Goal: Transaction & Acquisition: Obtain resource

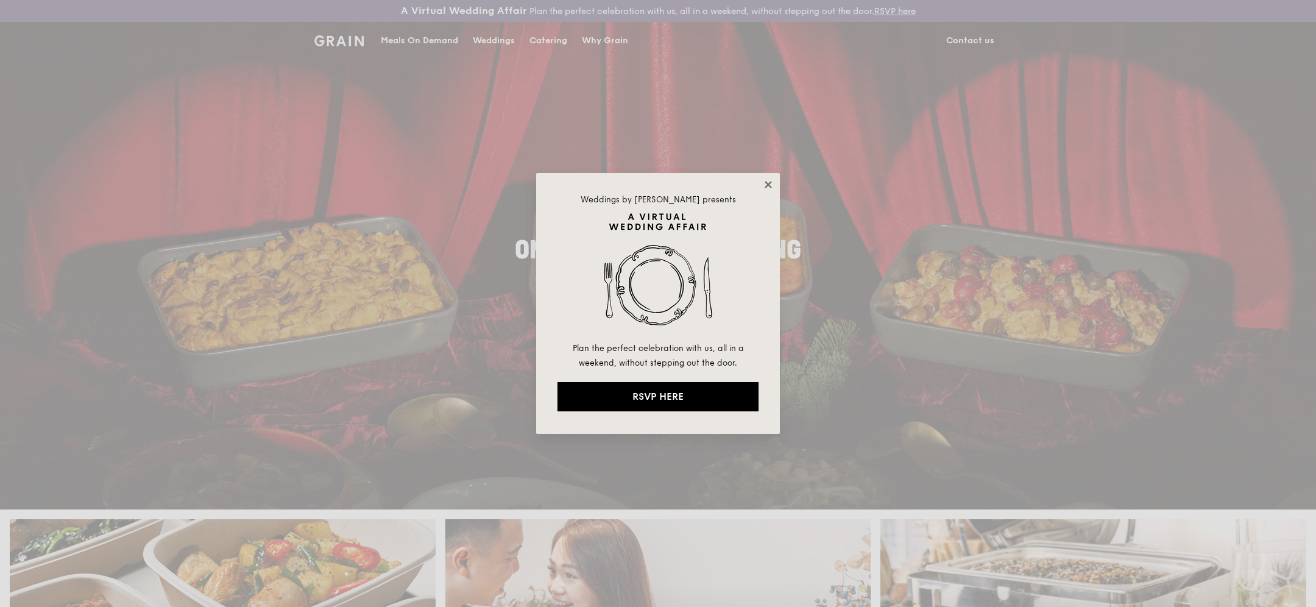
click at [766, 182] on icon at bounding box center [768, 184] width 7 height 7
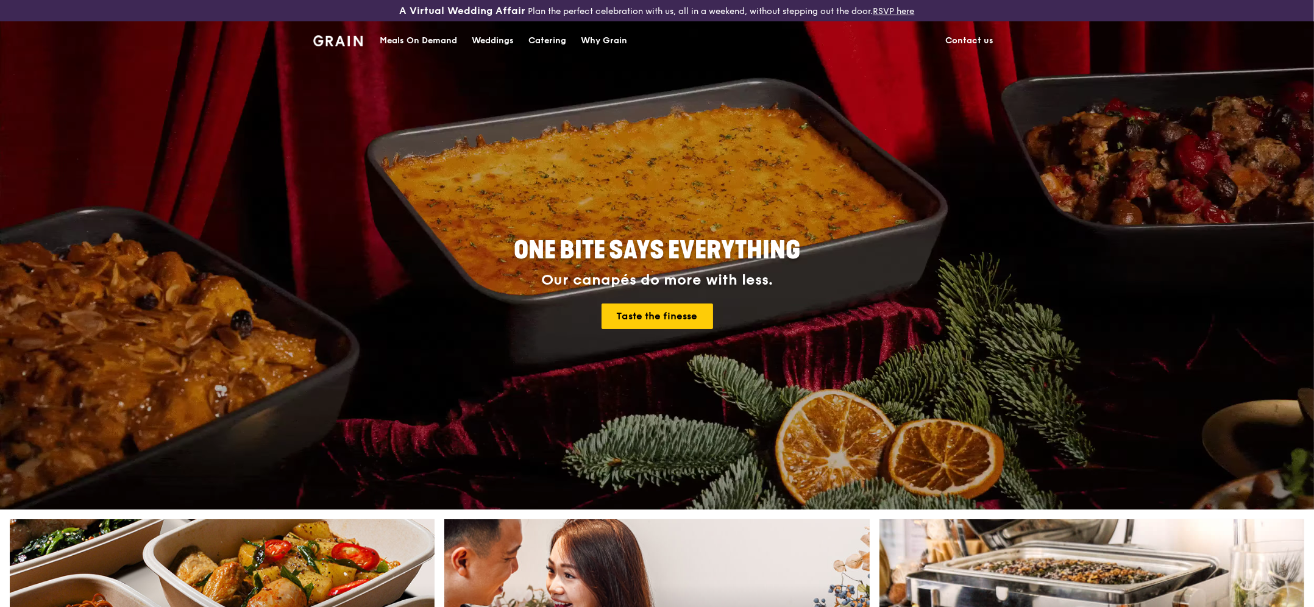
click at [850, 183] on div "ONE BITE SAYS EVERYTHING Our canapés do more with less. Taste the finesse" at bounding box center [657, 283] width 682 height 451
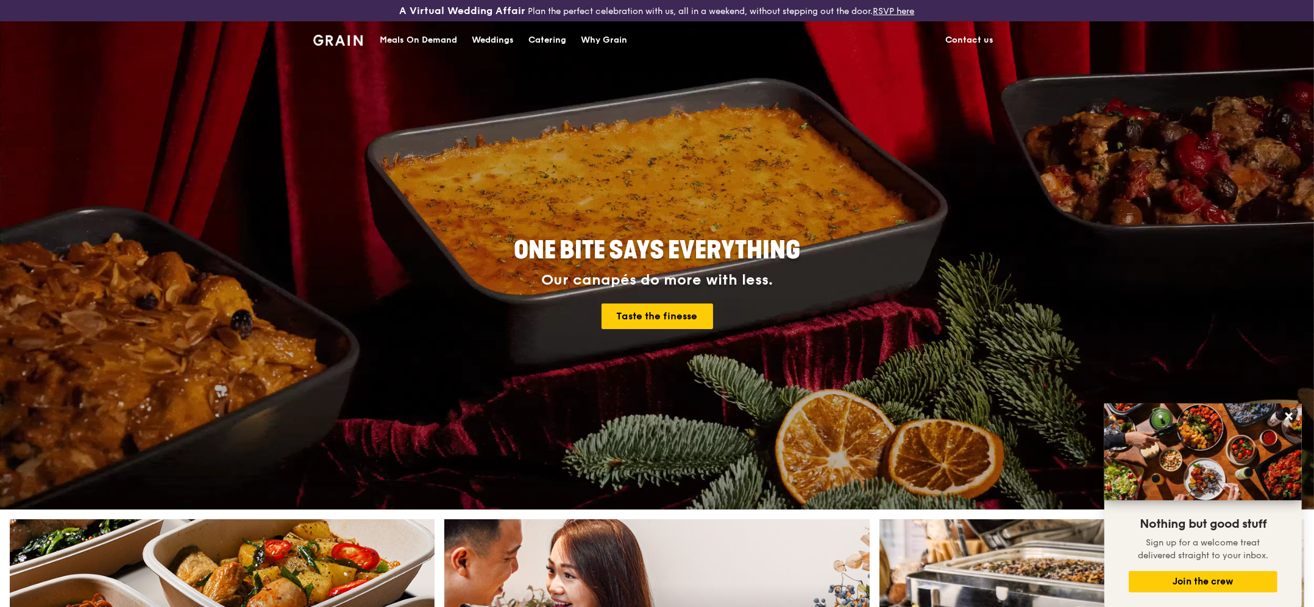
click at [425, 41] on div "Meals On Demand" at bounding box center [418, 40] width 77 height 37
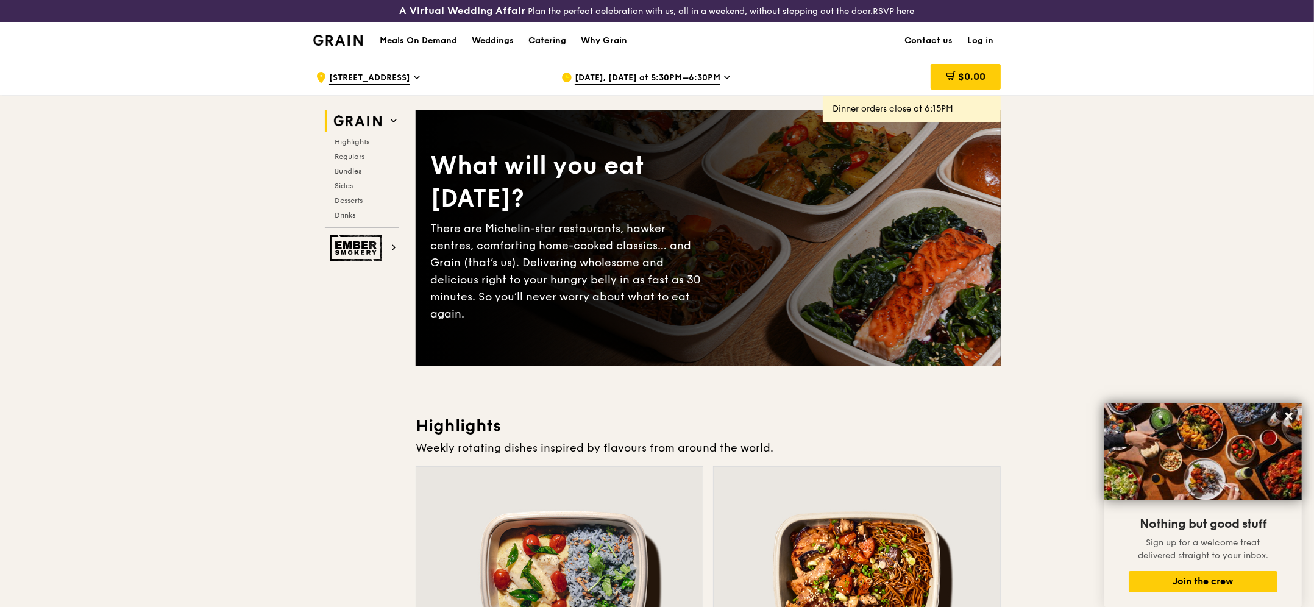
click at [553, 41] on div "Catering" at bounding box center [547, 41] width 38 height 37
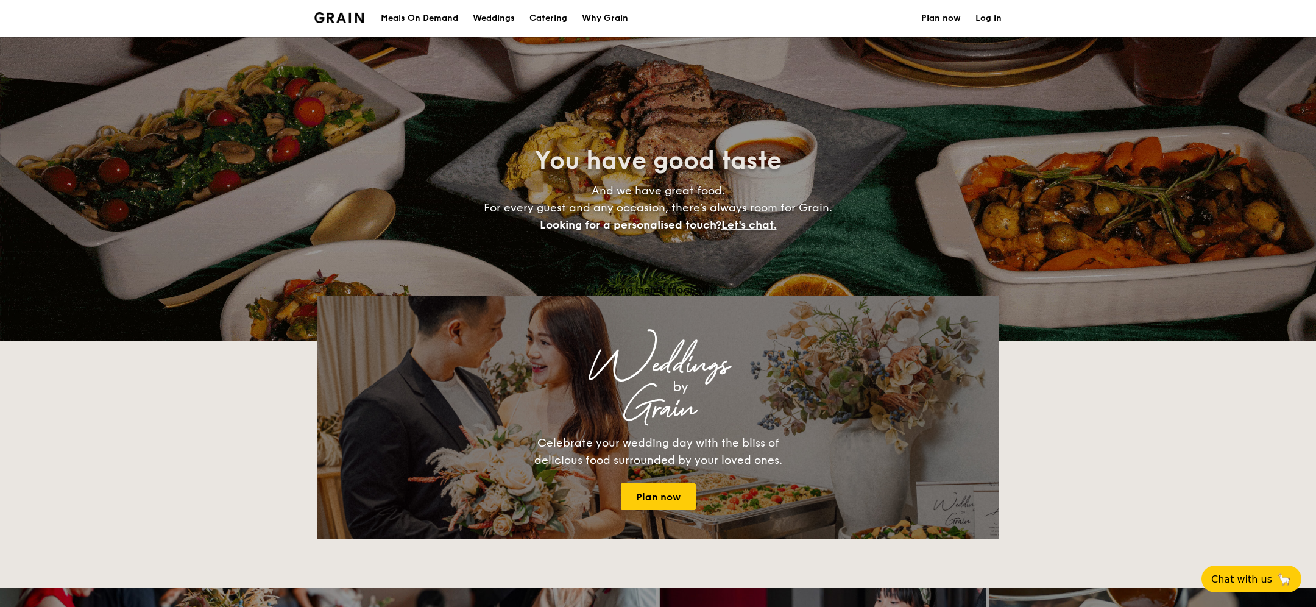
select select
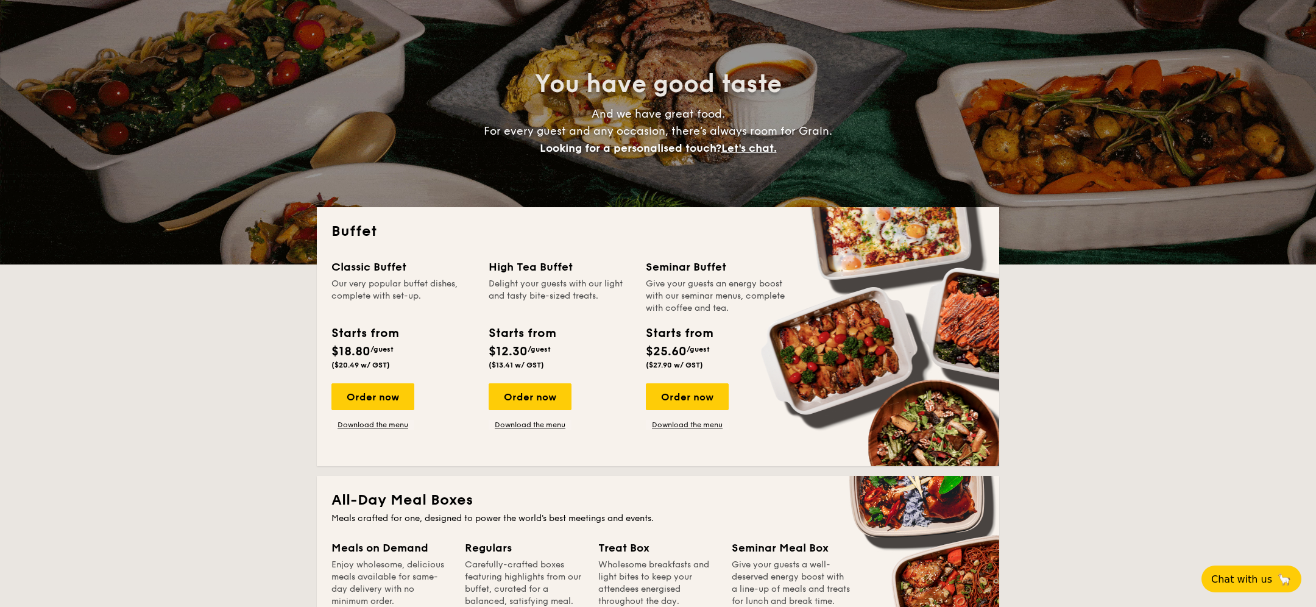
scroll to position [106, 0]
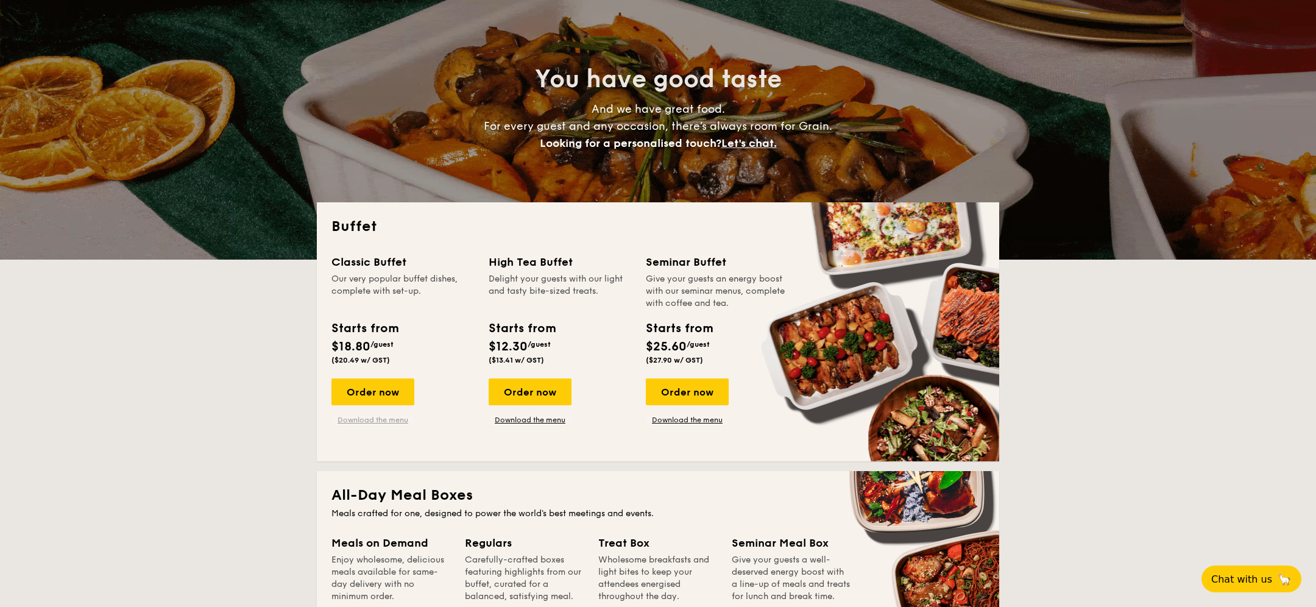
click at [383, 419] on link "Download the menu" at bounding box center [372, 420] width 83 height 10
click at [511, 419] on link "Download the menu" at bounding box center [530, 420] width 83 height 10
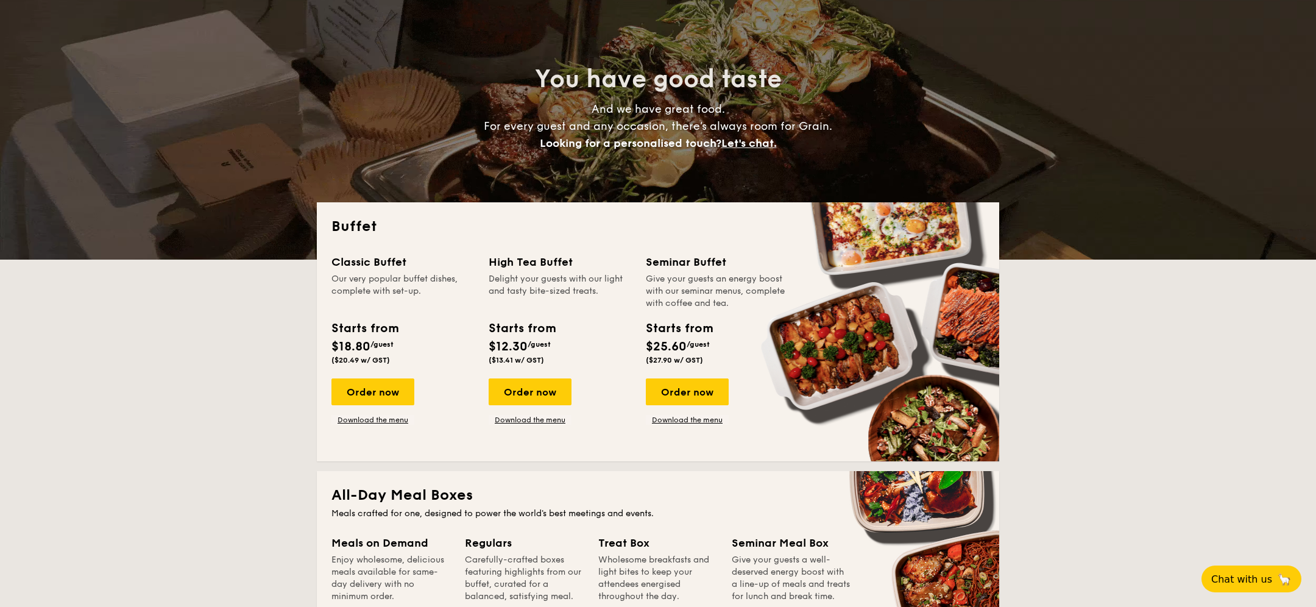
click at [697, 427] on div "Classic Buffet Our very popular buffet dishes, complete with set-up. Starts fro…" at bounding box center [657, 349] width 653 height 193
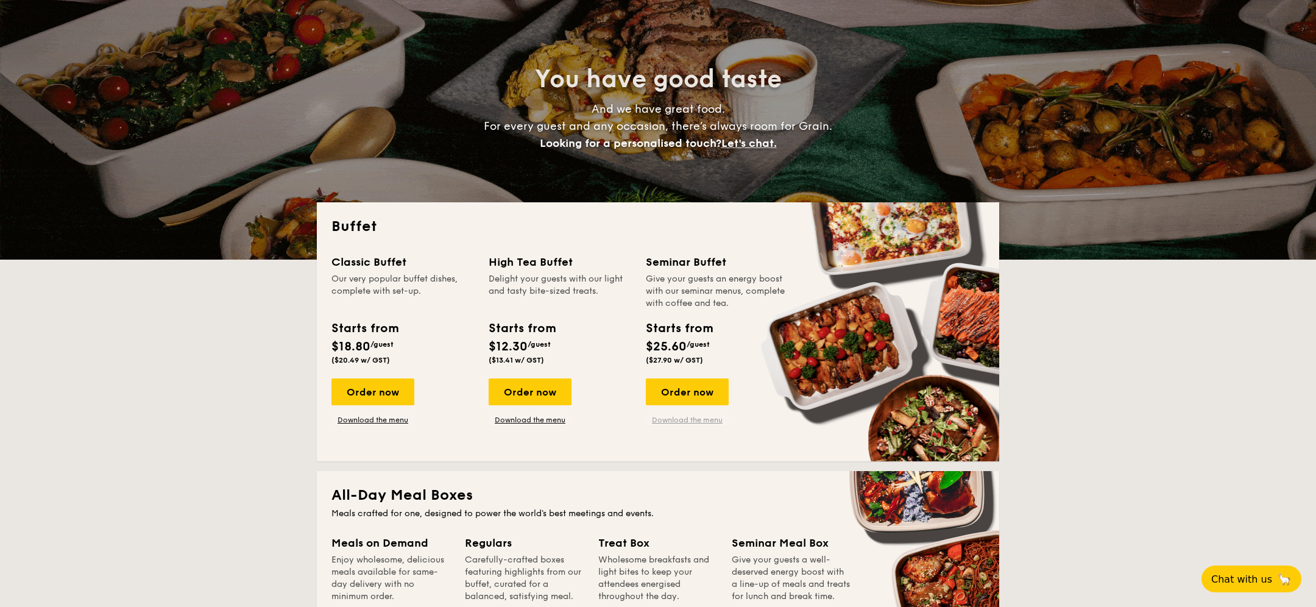
click at [692, 420] on link "Download the menu" at bounding box center [687, 420] width 83 height 10
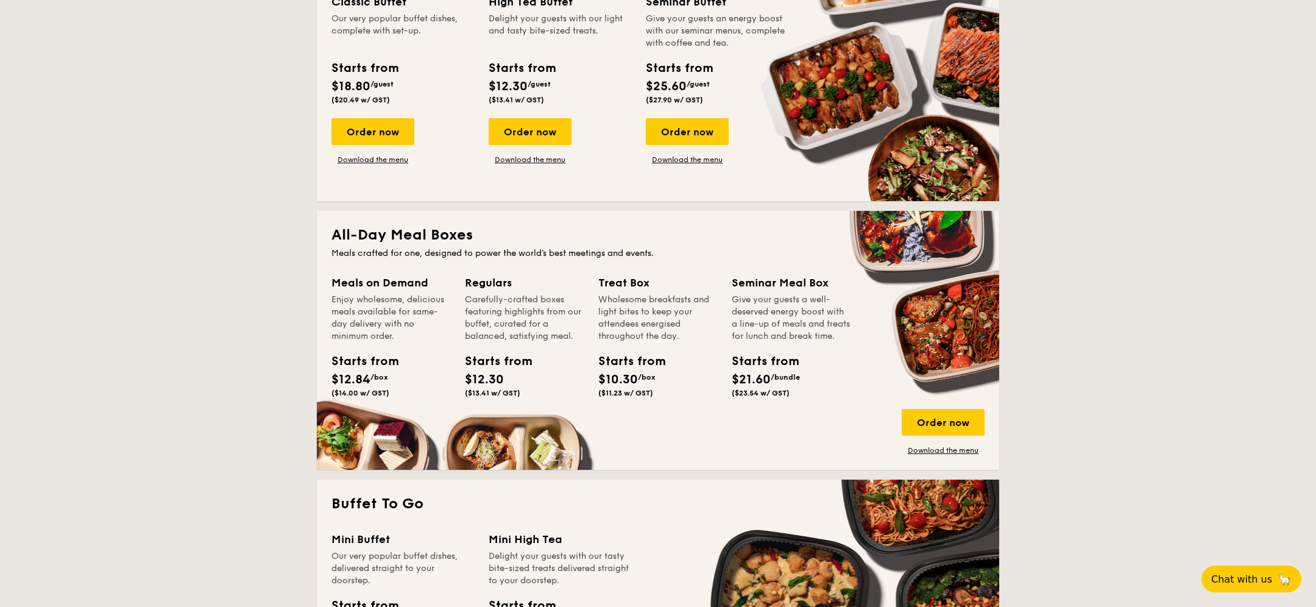
scroll to position [373, 0]
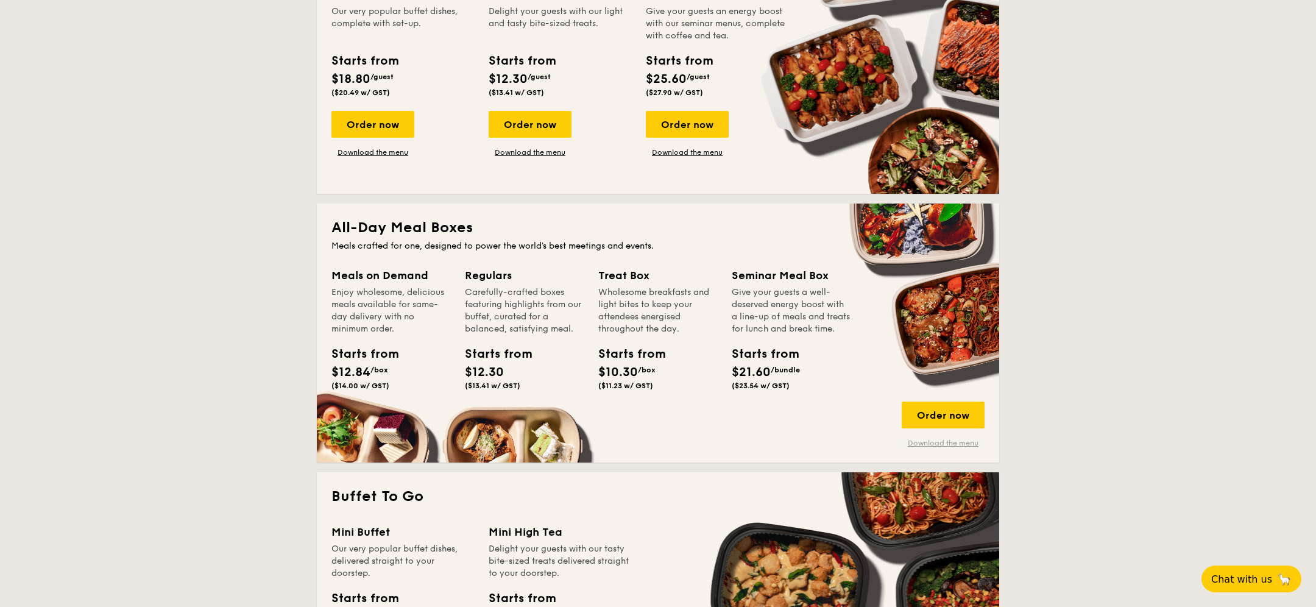
click at [924, 443] on link "Download the menu" at bounding box center [943, 443] width 83 height 10
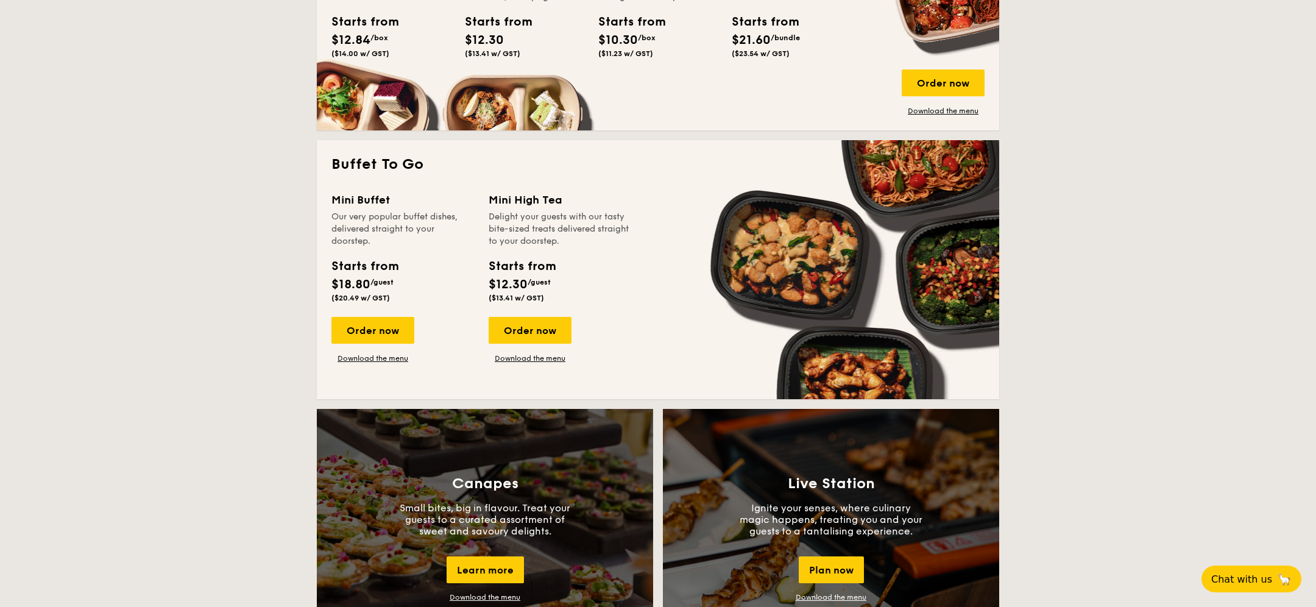
scroll to position [746, 0]
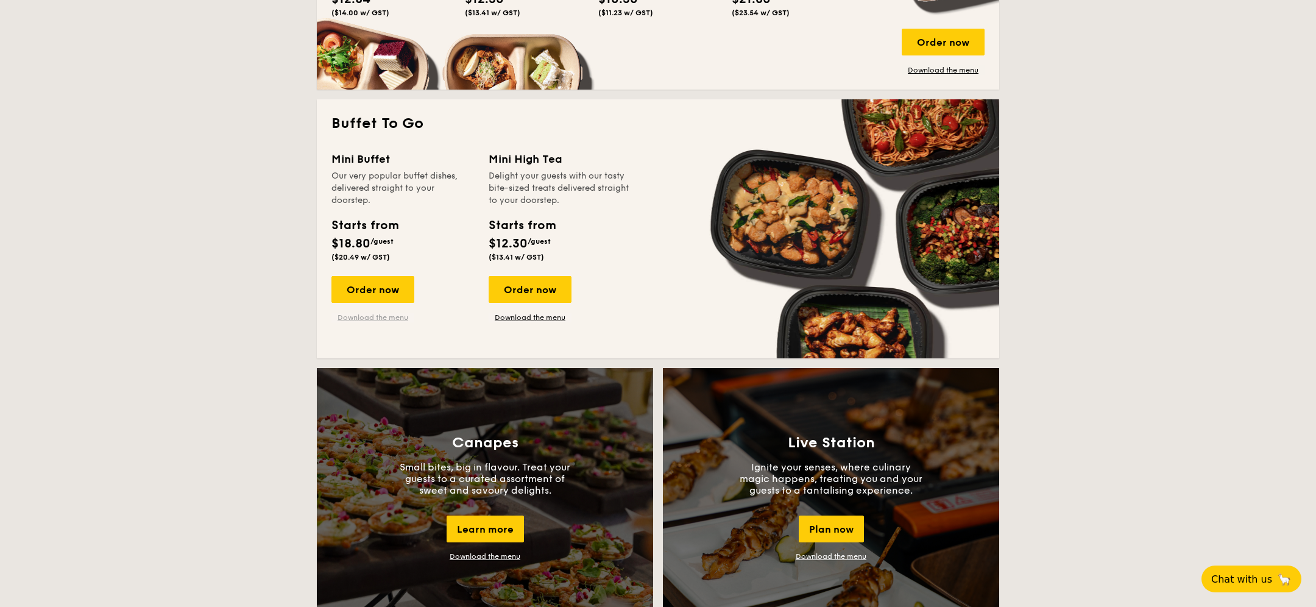
click at [395, 318] on link "Download the menu" at bounding box center [372, 318] width 83 height 10
click at [511, 314] on link "Download the menu" at bounding box center [530, 318] width 83 height 10
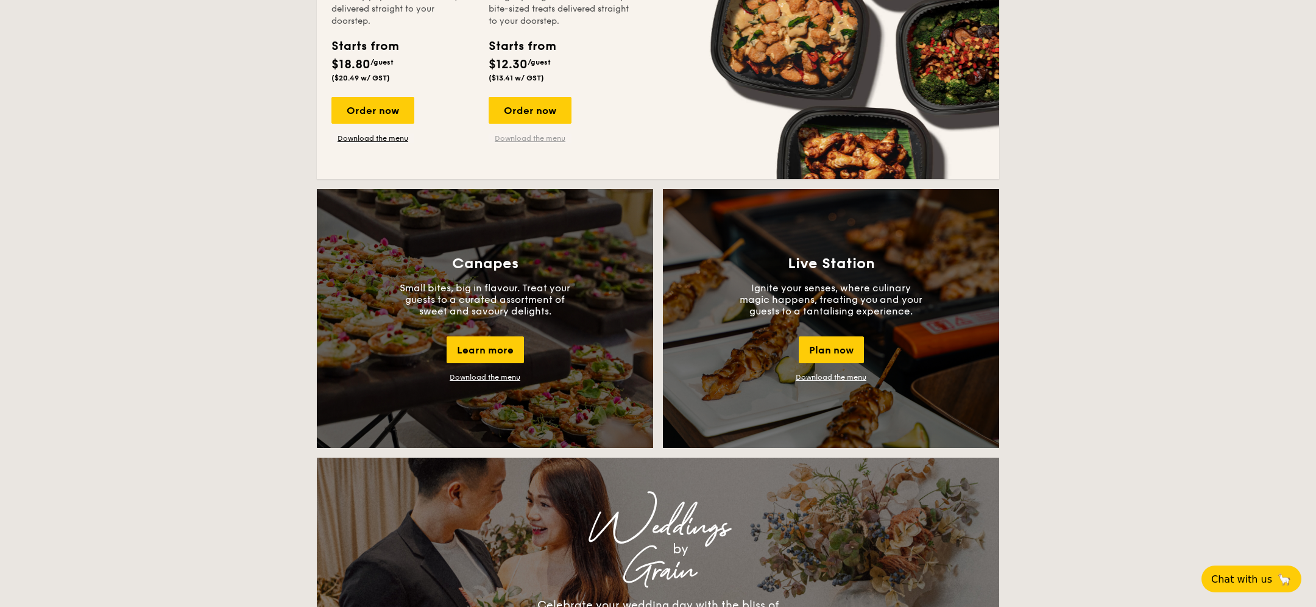
scroll to position [938, 0]
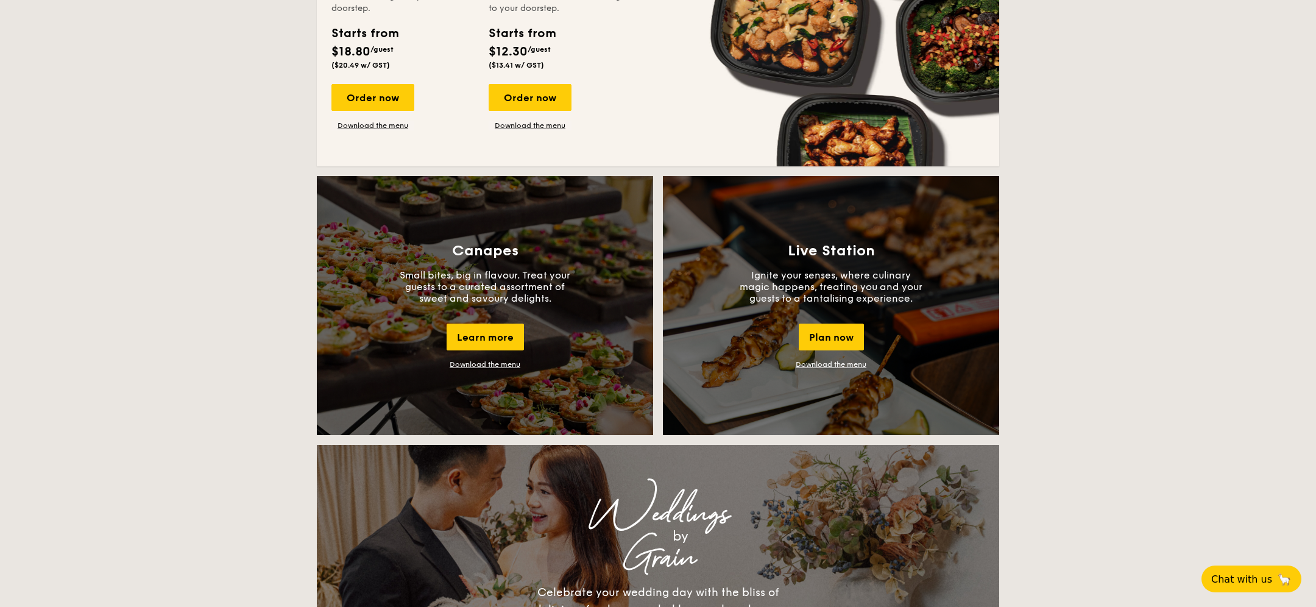
click at [487, 371] on div "Canapes Small bites, big in flavour. Treat your guests to a curated assortment …" at bounding box center [485, 305] width 336 height 259
click at [484, 366] on link "Download the menu" at bounding box center [485, 364] width 71 height 9
click at [832, 357] on div "Live Station Ignite your senses, where culinary magic happens, treating you and…" at bounding box center [831, 305] width 336 height 259
click at [833, 367] on link "Download the menu" at bounding box center [831, 364] width 71 height 9
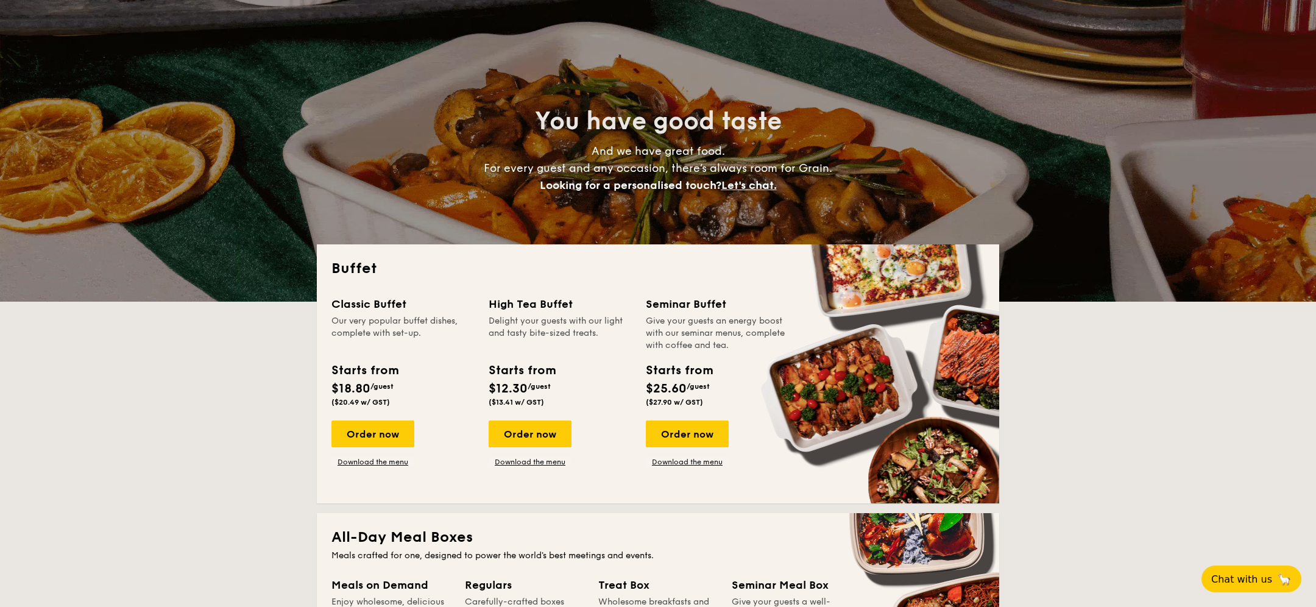
scroll to position [0, 0]
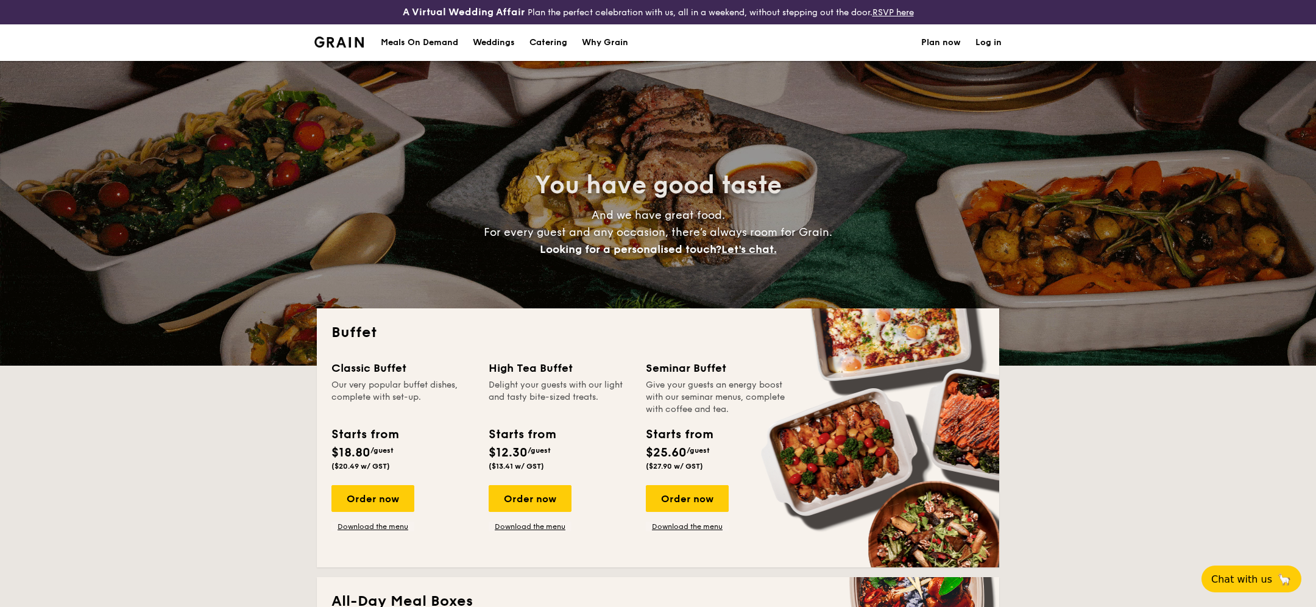
select select
